Goal: Task Accomplishment & Management: Manage account settings

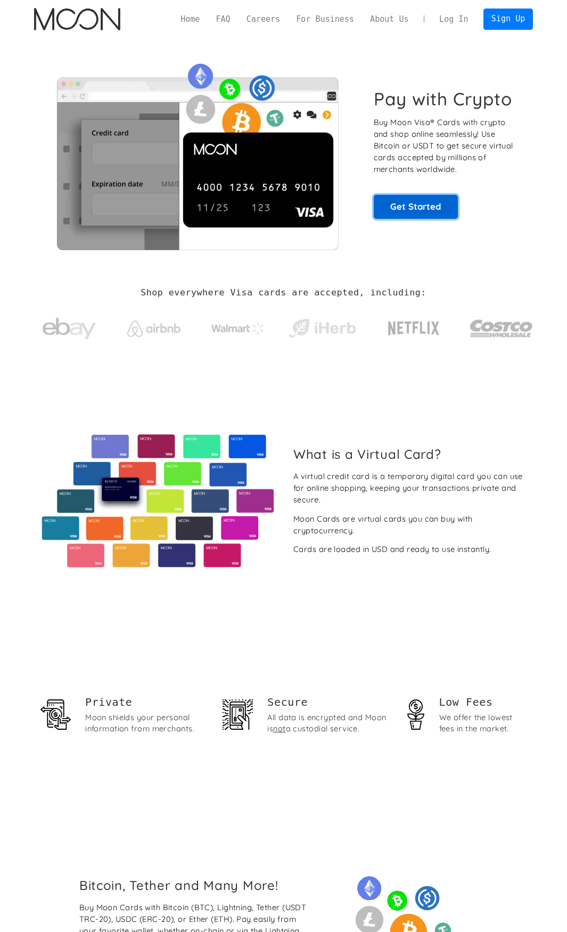
click at [435, 214] on link "Get Started" at bounding box center [416, 207] width 84 height 24
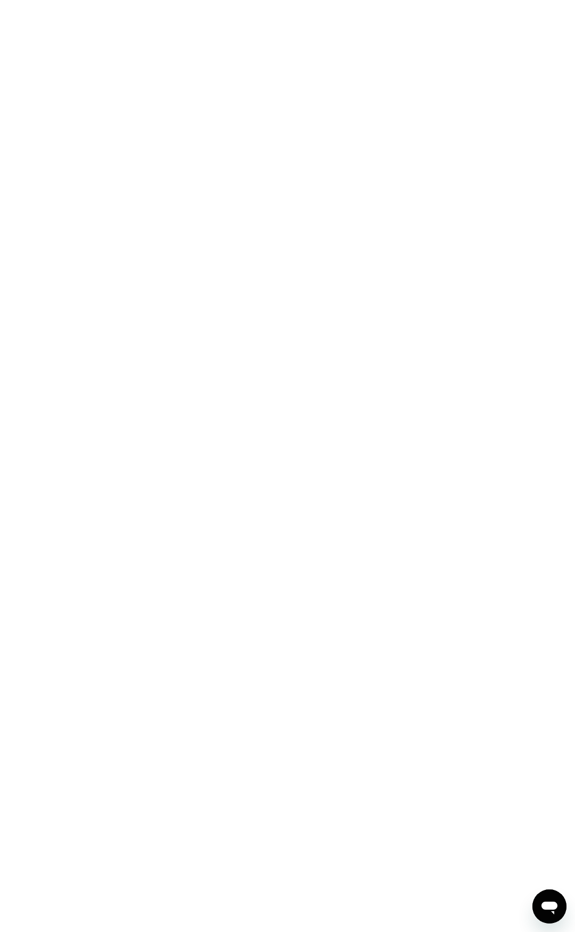
click at [252, 344] on div at bounding box center [287, 466] width 575 height 932
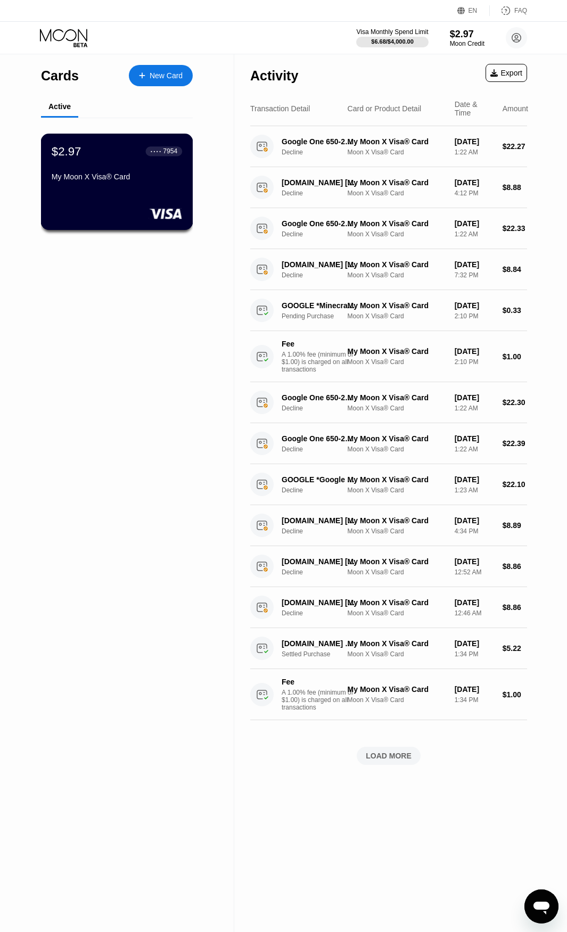
click at [133, 196] on div "$2.97 ● ● ● ● 7954 My Moon X Visa® Card" at bounding box center [117, 182] width 152 height 96
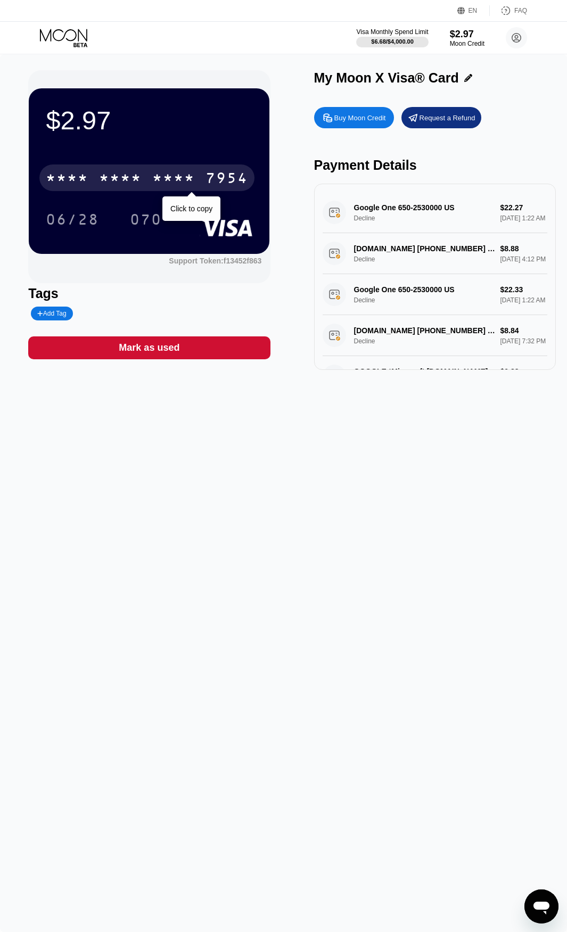
click at [233, 175] on div "7954" at bounding box center [226, 179] width 43 height 17
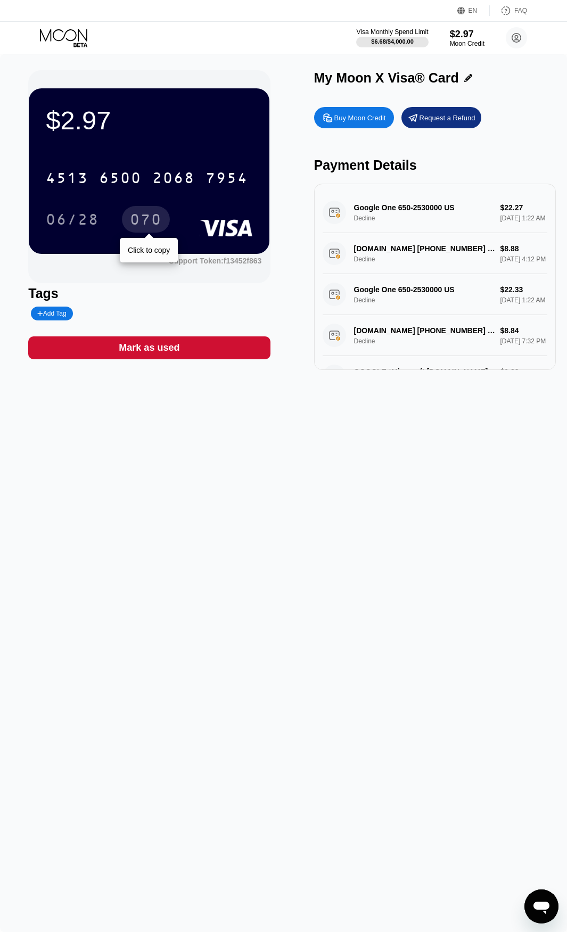
drag, startPoint x: 151, startPoint y: 212, endPoint x: 158, endPoint y: 213, distance: 6.9
click at [151, 212] on div "070" at bounding box center [146, 219] width 48 height 27
